Goal: Find specific page/section: Find specific page/section

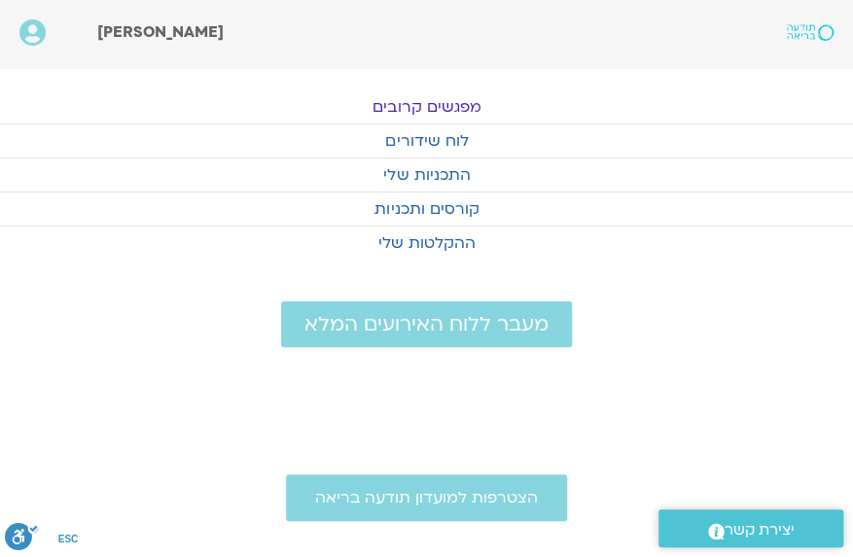
click at [460, 104] on link "מפגשים קרובים" at bounding box center [426, 106] width 853 height 33
click at [449, 106] on link "מפגשים קרובים" at bounding box center [426, 106] width 853 height 33
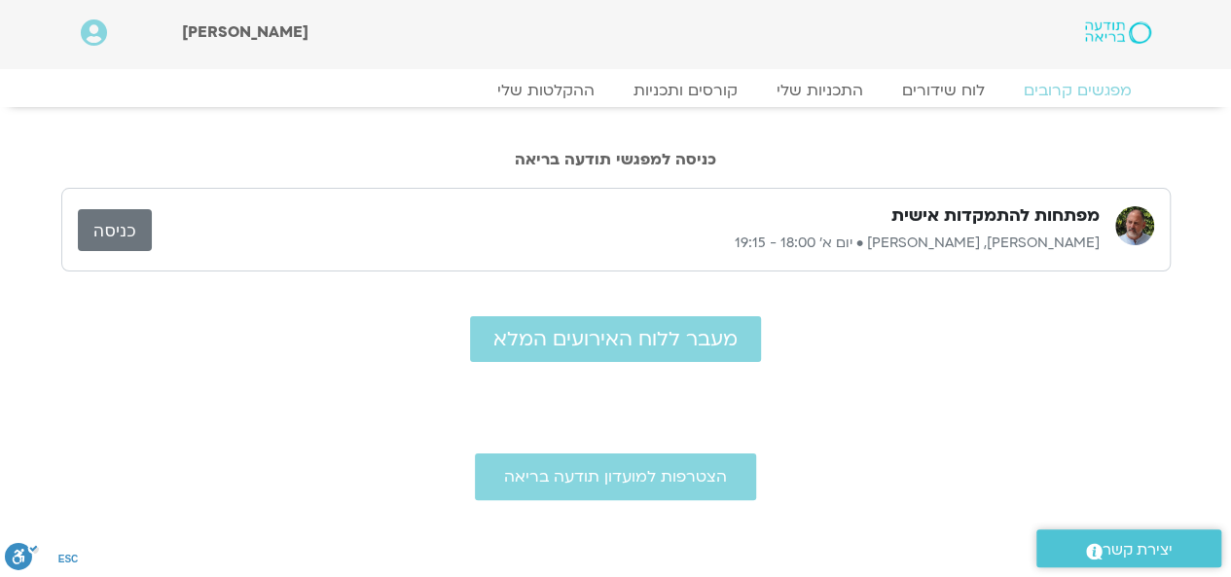
click at [108, 226] on link "כניסה" at bounding box center [115, 230] width 74 height 42
